Goal: Navigation & Orientation: Find specific page/section

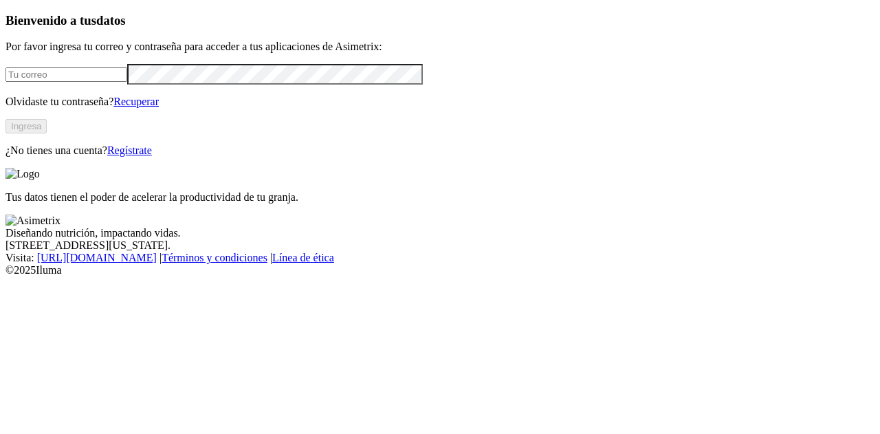
type input "[EMAIL_ADDRESS][DOMAIN_NAME]"
click at [47, 133] on button "Ingresa" at bounding box center [25, 126] width 41 height 14
